Goal: Information Seeking & Learning: Learn about a topic

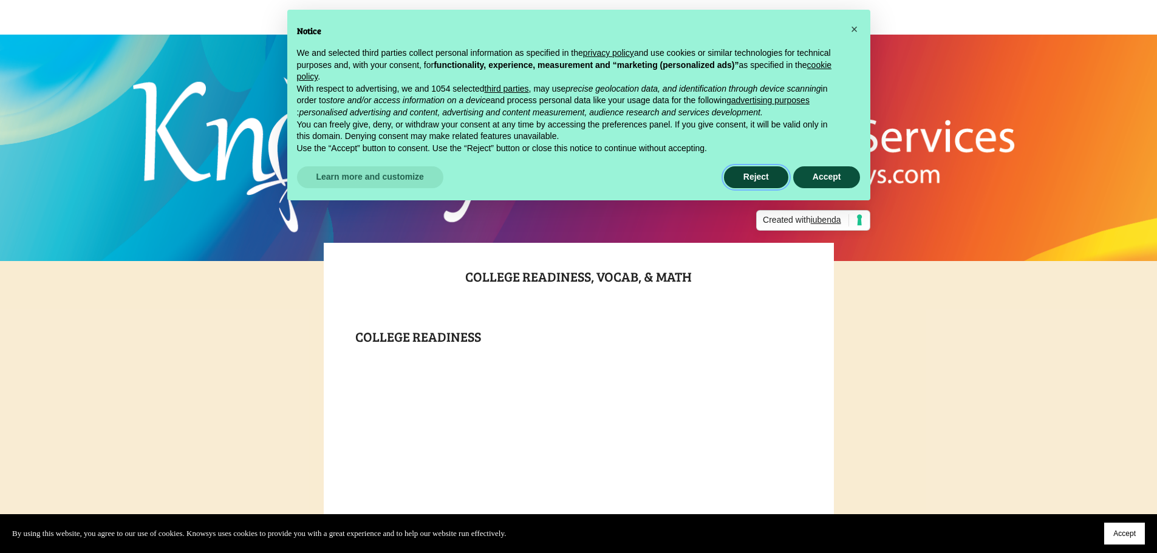
click at [756, 182] on button "Reject" at bounding box center [756, 177] width 64 height 22
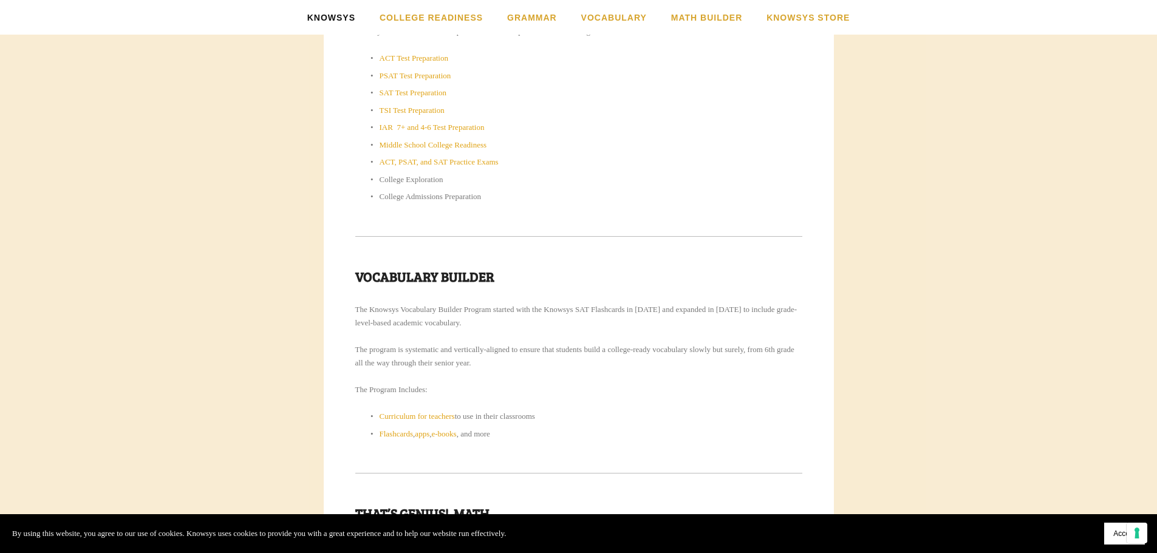
scroll to position [729, 0]
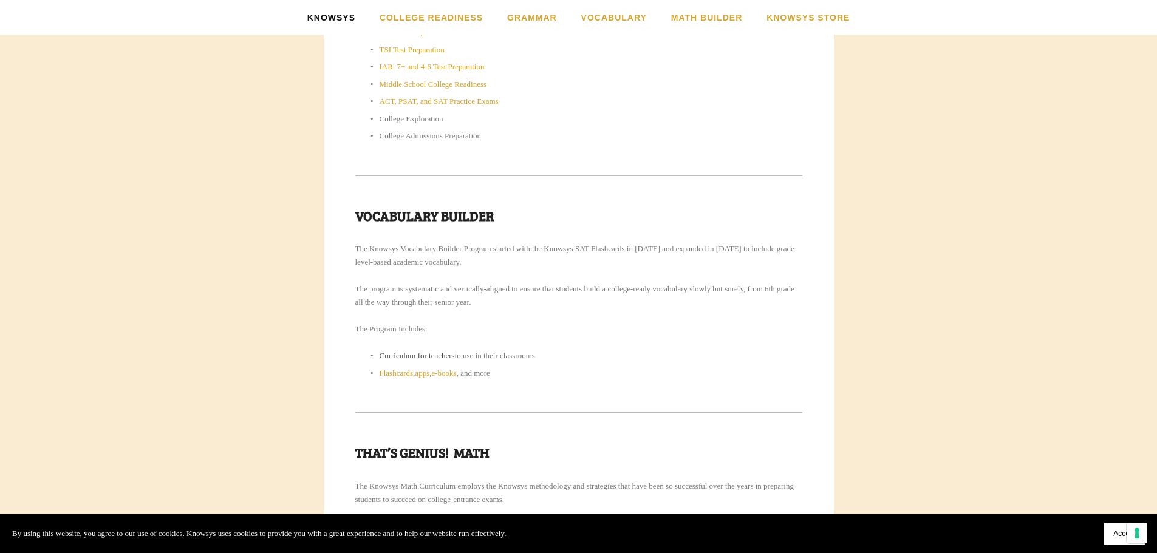
click at [436, 356] on link "Curriculum for teachers" at bounding box center [417, 355] width 75 height 9
click at [420, 356] on link "Curriculum for teachers" at bounding box center [417, 355] width 75 height 9
click at [420, 349] on p "Curriculum for teachers to use in their classrooms" at bounding box center [591, 355] width 423 height 13
click at [422, 354] on link "Curriculum for teachers" at bounding box center [417, 355] width 75 height 9
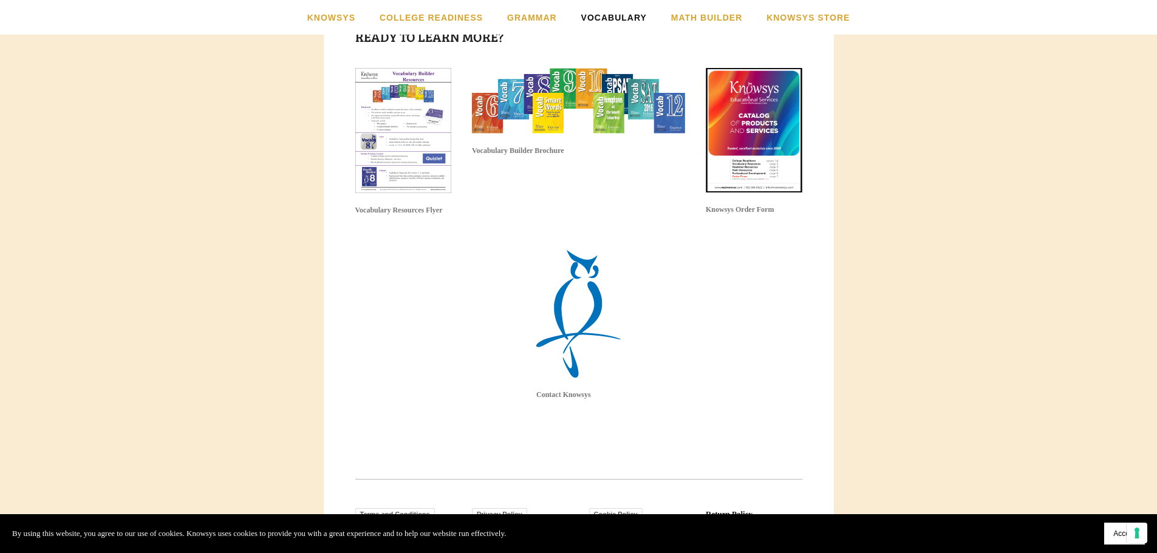
scroll to position [1519, 0]
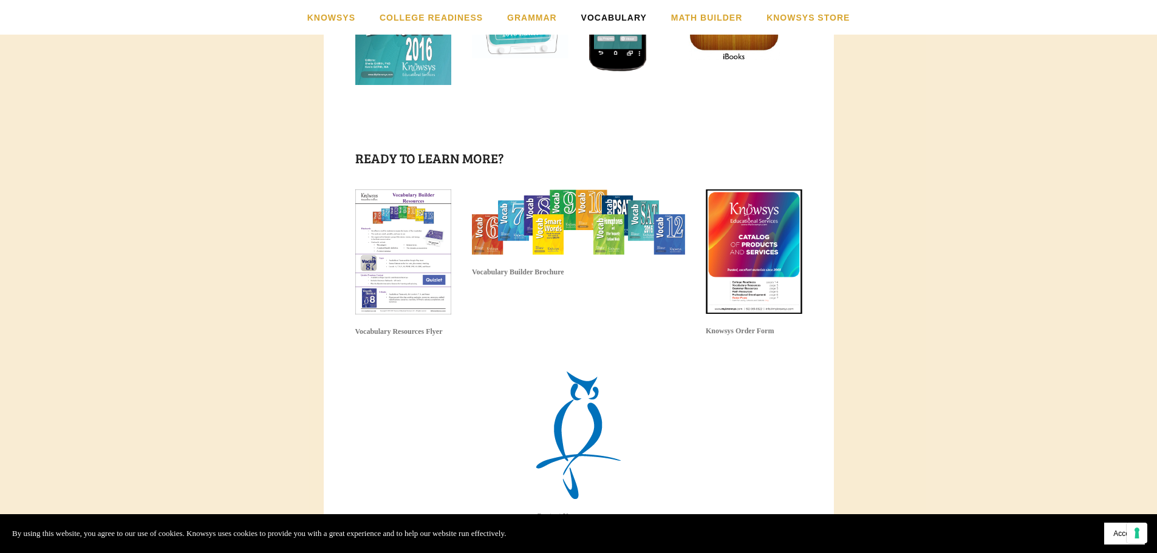
click at [345, 287] on div "Vocabulary Resources Flyer" at bounding box center [403, 270] width 117 height 182
click at [397, 284] on img at bounding box center [403, 252] width 97 height 125
click at [736, 285] on img at bounding box center [754, 252] width 97 height 125
